Goal: Navigation & Orientation: Find specific page/section

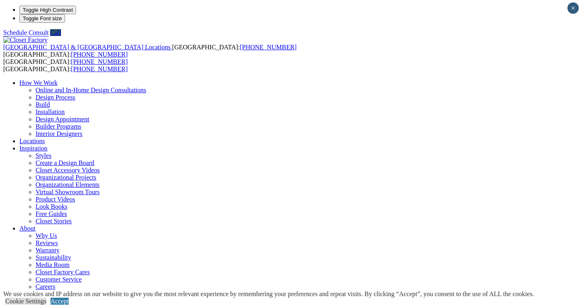
click at [45, 138] on link "Locations" at bounding box center [31, 141] width 25 height 7
